Goal: Task Accomplishment & Management: Use online tool/utility

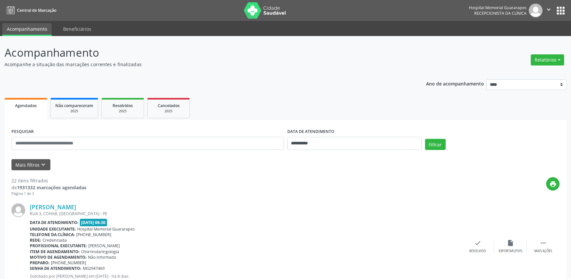
click at [550, 61] on button "Relatórios" at bounding box center [547, 59] width 33 height 11
click at [511, 75] on link "Agendamentos" at bounding box center [524, 73] width 70 height 9
select select "*"
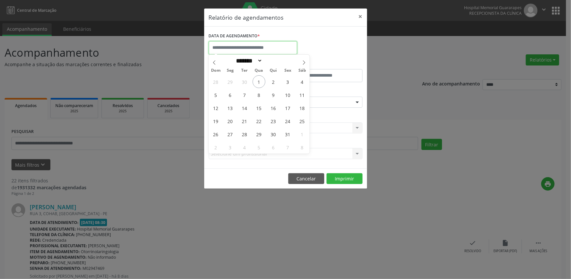
click at [225, 50] on input "text" at bounding box center [253, 47] width 88 height 13
click at [272, 81] on span "2" at bounding box center [273, 81] width 13 height 13
type input "**********"
click at [272, 81] on span "2" at bounding box center [273, 81] width 13 height 13
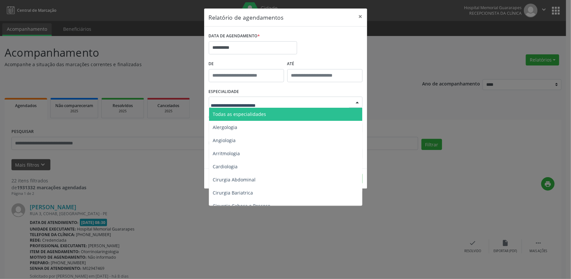
click at [286, 106] on div at bounding box center [286, 102] width 154 height 11
click at [281, 111] on span "Todas as especialidades" at bounding box center [286, 114] width 154 height 13
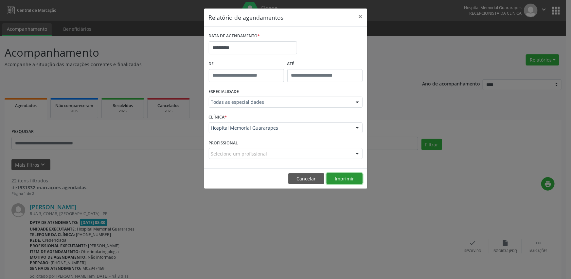
click at [337, 175] on button "Imprimir" at bounding box center [345, 178] width 36 height 11
